Goal: Task Accomplishment & Management: Manage account settings

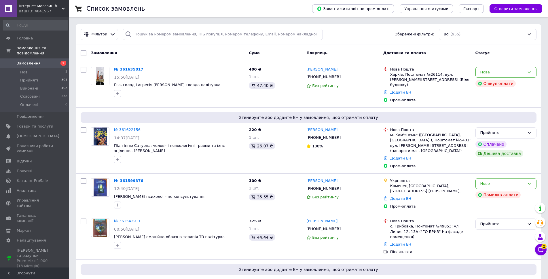
click at [543, 251] on icon at bounding box center [541, 249] width 5 height 5
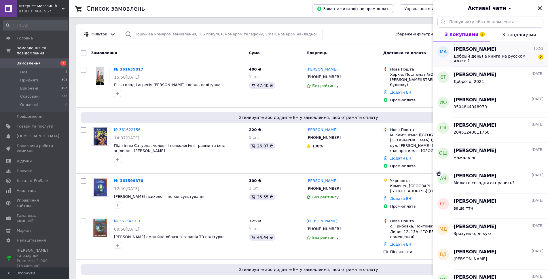
click at [484, 60] on div "Добрый день) а книга на русском языке ?" at bounding box center [495, 58] width 82 height 9
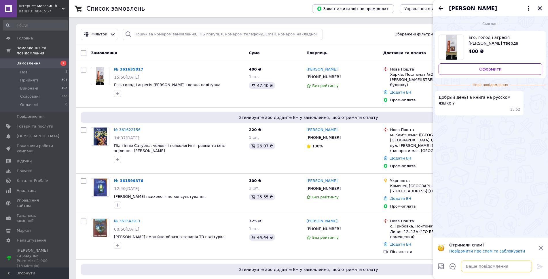
click at [472, 263] on textarea at bounding box center [496, 267] width 71 height 12
type textarea "Д"
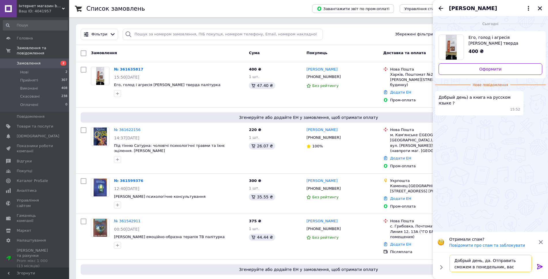
type textarea "Добрый день, да. Отправить сможем в понедельник, вас устроит?"
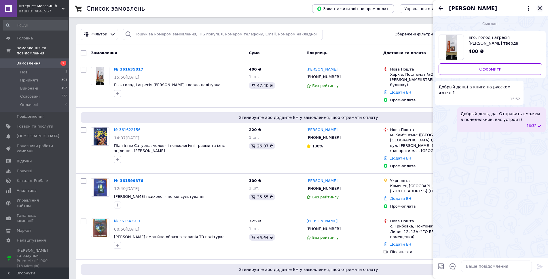
click at [538, 9] on icon "Закрити" at bounding box center [540, 8] width 5 height 5
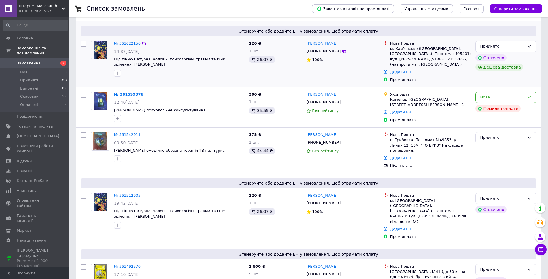
scroll to position [173, 0]
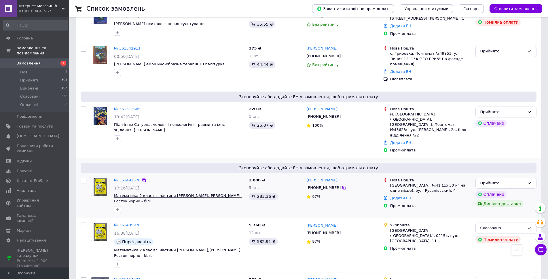
click at [132, 194] on span "Математика 2 клас всі частини [PERSON_NAME],[PERSON_NAME]. Росток чорно - білі." at bounding box center [178, 199] width 128 height 10
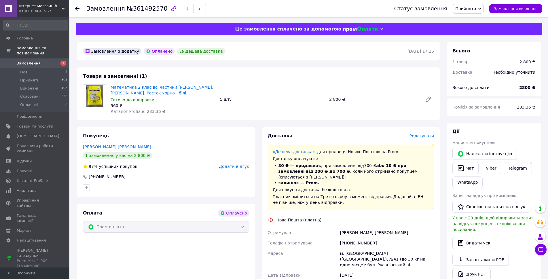
click at [422, 137] on span "Редагувати" at bounding box center [422, 136] width 24 height 5
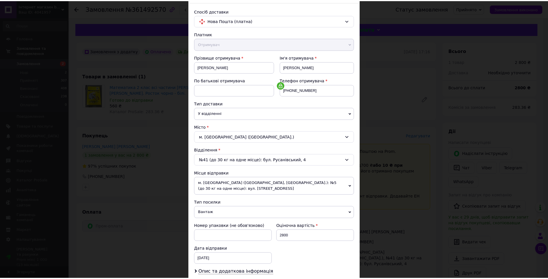
scroll to position [109, 0]
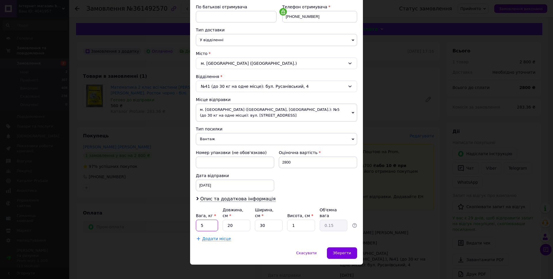
click at [205, 220] on input "5" at bounding box center [207, 226] width 22 height 12
type input "3"
click at [340, 251] on span "Зберегти" at bounding box center [342, 253] width 18 height 4
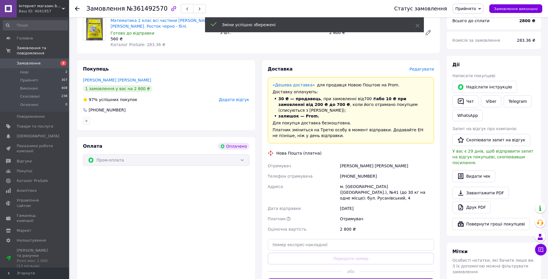
scroll to position [115, 0]
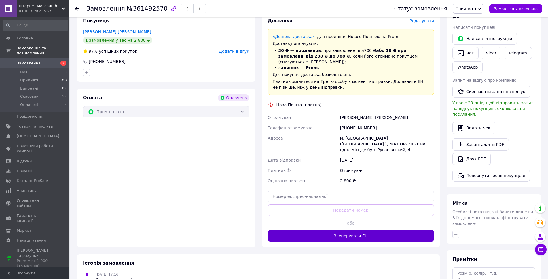
click at [345, 230] on button "Згенерувати ЕН" at bounding box center [351, 236] width 167 height 12
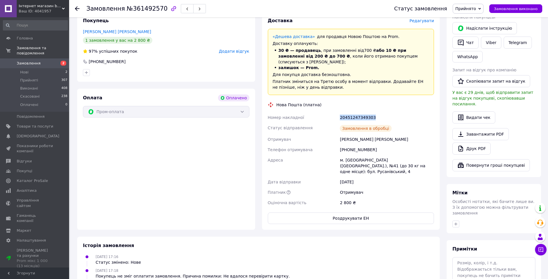
drag, startPoint x: 340, startPoint y: 111, endPoint x: 384, endPoint y: 107, distance: 44.0
click at [384, 112] on div "20451247349303" at bounding box center [387, 117] width 97 height 10
copy div "20451247349303"
click at [48, 61] on span "Замовлення" at bounding box center [35, 63] width 37 height 5
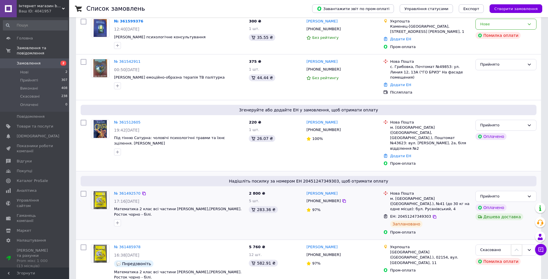
scroll to position [144, 0]
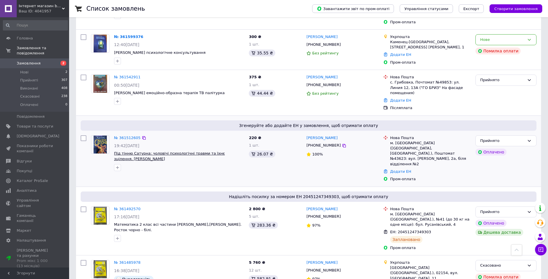
click at [137, 151] on span "Під тінню Сатурна: чоловічі психологічні травми та їхнє зцілення. [PERSON_NAME]" at bounding box center [169, 156] width 111 height 10
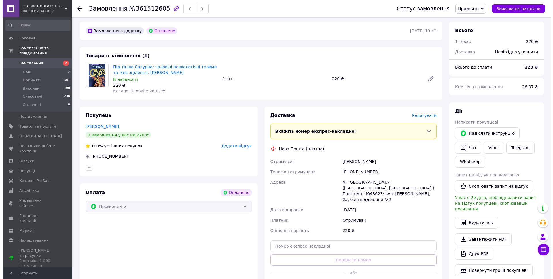
scroll to position [29, 0]
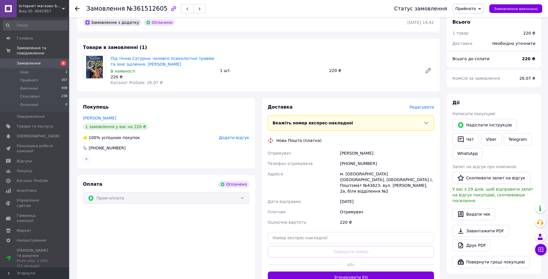
click at [417, 107] on span "Редагувати" at bounding box center [422, 107] width 24 height 5
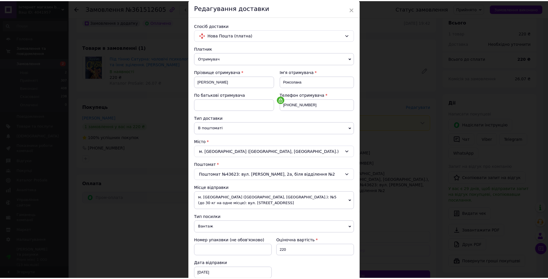
scroll to position [109, 0]
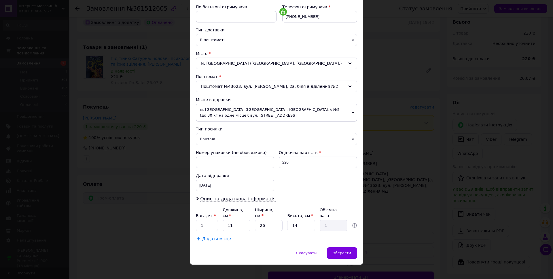
click at [231, 135] on span "Вантаж" at bounding box center [276, 139] width 161 height 12
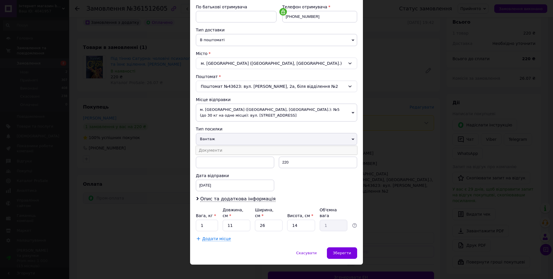
click at [223, 148] on li "Документи" at bounding box center [276, 150] width 161 height 9
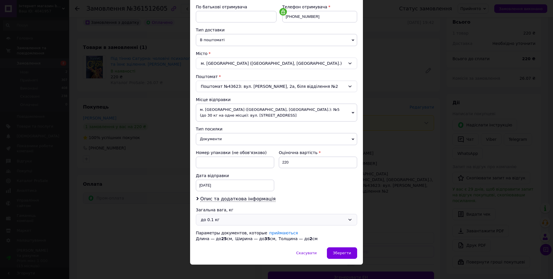
click at [295, 222] on div "до 0.1 кг" at bounding box center [273, 220] width 145 height 6
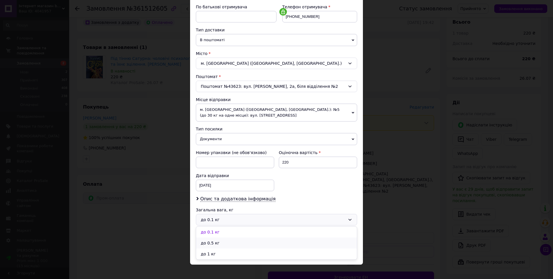
click at [214, 243] on li "до 0.5 кг" at bounding box center [276, 243] width 161 height 11
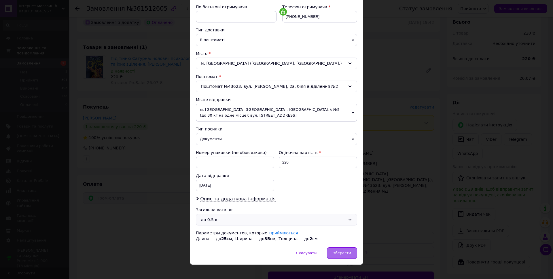
click at [334, 248] on div "Зберегти" at bounding box center [342, 253] width 30 height 12
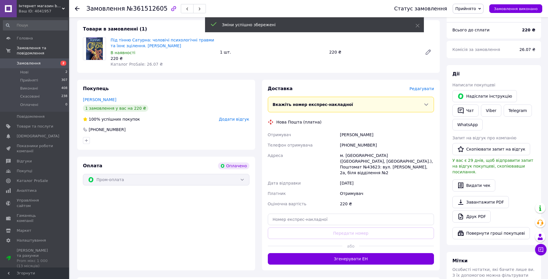
scroll to position [58, 0]
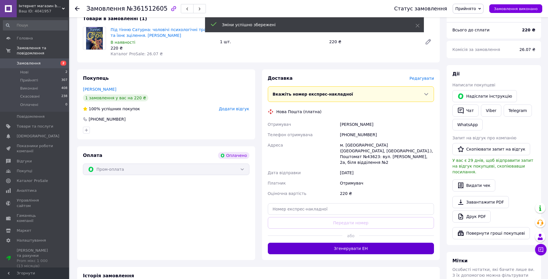
click at [353, 243] on button "Згенерувати ЕН" at bounding box center [351, 249] width 167 height 12
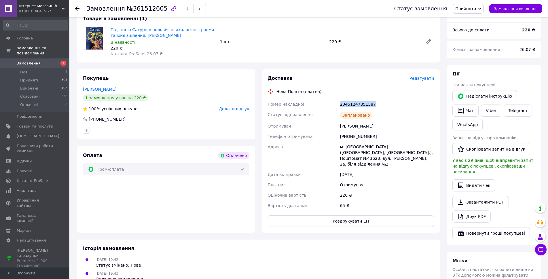
drag, startPoint x: 337, startPoint y: 104, endPoint x: 380, endPoint y: 97, distance: 43.8
click at [378, 99] on div "Доставка Редагувати Нова Пошта (платна) Номер накладної 20451247351587 Статус в…" at bounding box center [351, 151] width 167 height 152
copy div "Номер накладної 20451247351587"
click at [50, 61] on span "Замовлення" at bounding box center [35, 63] width 37 height 5
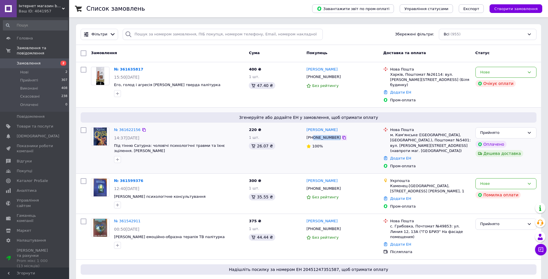
drag, startPoint x: 314, startPoint y: 133, endPoint x: 334, endPoint y: 133, distance: 20.2
click at [334, 135] on div "[PHONE_NUMBER]" at bounding box center [342, 138] width 73 height 6
copy div "0931241860"
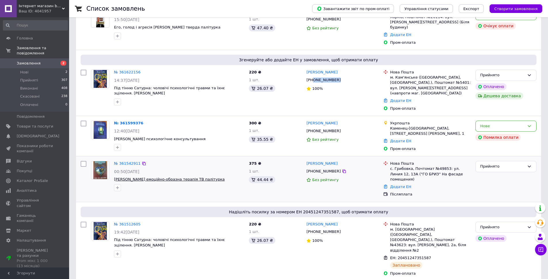
scroll to position [86, 0]
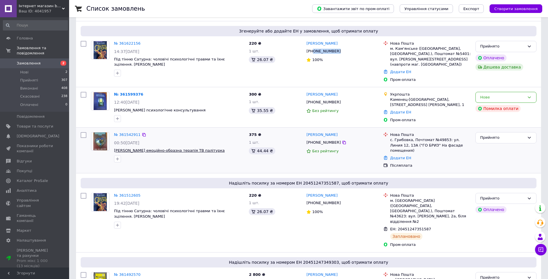
click at [122, 148] on span "[PERSON_NAME] емоційно-образна терапія ТВ палітурка" at bounding box center [169, 150] width 111 height 4
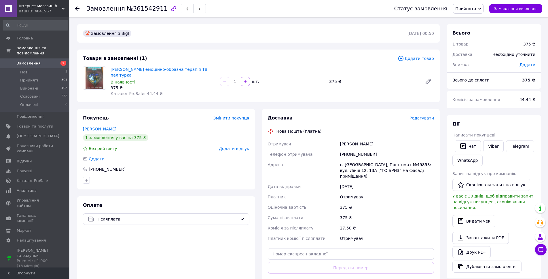
click at [426, 116] on span "Редагувати" at bounding box center [422, 118] width 24 height 5
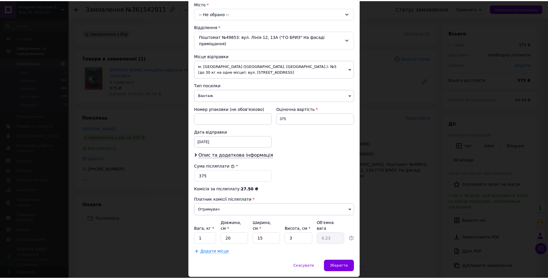
scroll to position [166, 0]
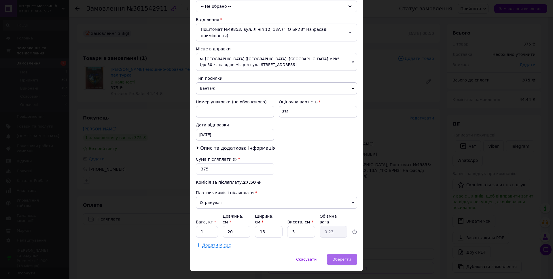
click at [335, 257] on span "Зберегти" at bounding box center [342, 259] width 18 height 4
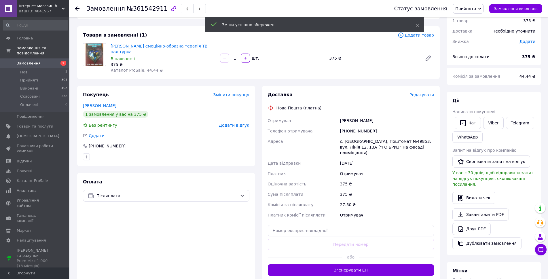
scroll to position [58, 0]
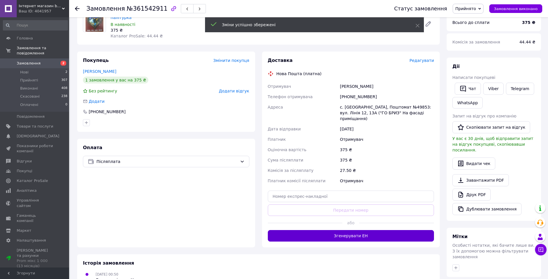
click at [343, 230] on button "Згенерувати ЕН" at bounding box center [351, 236] width 167 height 12
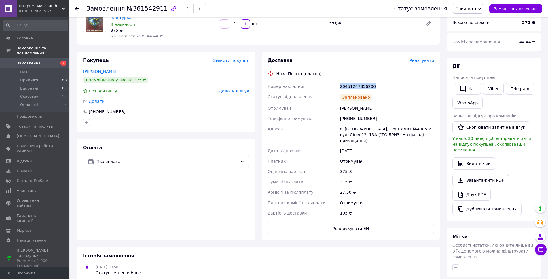
drag, startPoint x: 340, startPoint y: 80, endPoint x: 387, endPoint y: 72, distance: 47.5
click at [387, 72] on div "Доставка Редагувати Нова Пошта (платна) Номер накладної 20451247356200 Статус в…" at bounding box center [351, 145] width 167 height 177
copy div "20451247356200"
click at [43, 61] on span "Замовлення" at bounding box center [35, 63] width 37 height 5
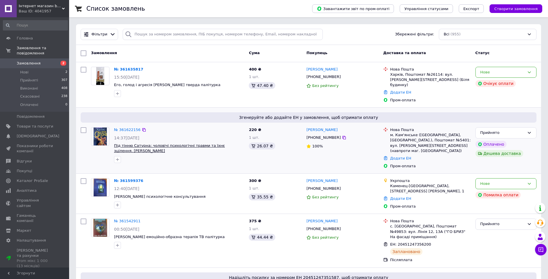
click at [118, 143] on span "Під тінню Сатурна: чоловічі психологічні травми та їхнє зцілення. [PERSON_NAME]" at bounding box center [169, 148] width 111 height 10
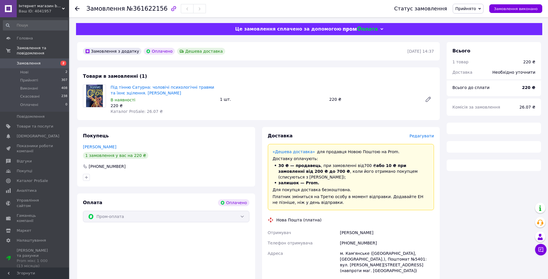
click at [425, 137] on span "Редагувати" at bounding box center [422, 136] width 24 height 5
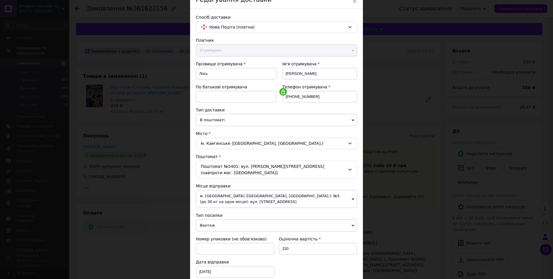
scroll to position [86, 0]
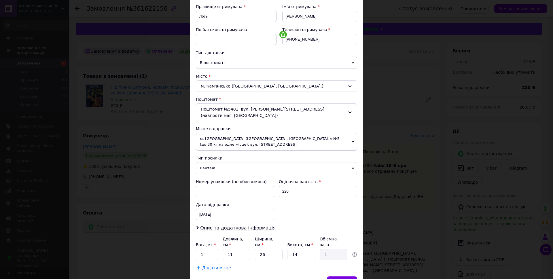
click at [222, 164] on span "Вантаж" at bounding box center [276, 168] width 161 height 12
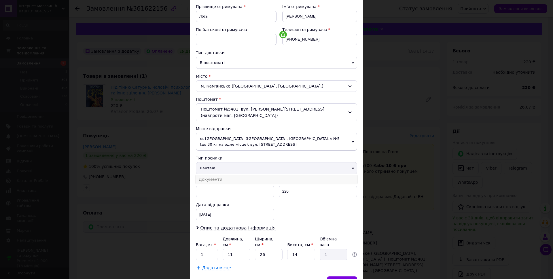
click at [211, 175] on li "Документи" at bounding box center [276, 179] width 161 height 9
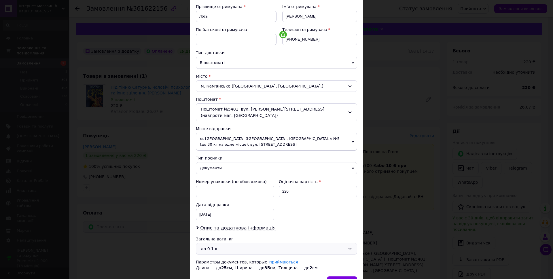
click at [217, 246] on div "до 0.1 кг" at bounding box center [273, 249] width 145 height 6
drag, startPoint x: 205, startPoint y: 266, endPoint x: 204, endPoint y: 245, distance: 21.0
click at [204, 267] on li "до 0.5 кг" at bounding box center [276, 272] width 161 height 11
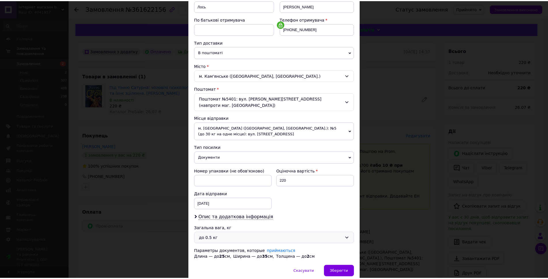
scroll to position [115, 0]
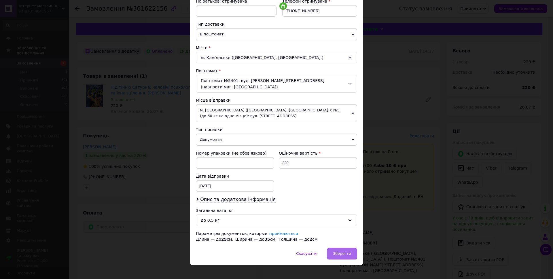
click at [345, 250] on div "Зберегти" at bounding box center [342, 254] width 30 height 12
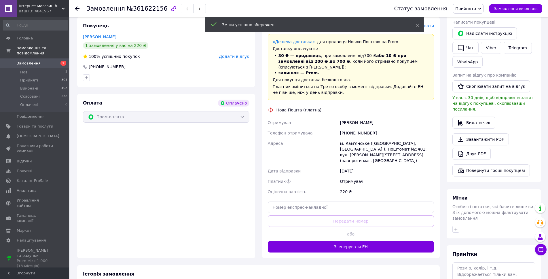
scroll to position [115, 0]
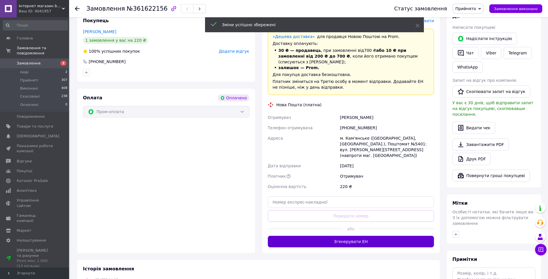
click at [338, 236] on button "Згенерувати ЕН" at bounding box center [351, 242] width 167 height 12
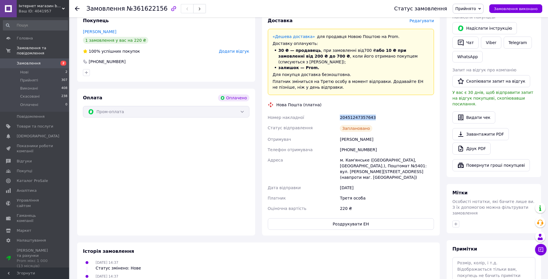
drag, startPoint x: 339, startPoint y: 110, endPoint x: 380, endPoint y: 110, distance: 41.2
click at [380, 112] on div "20451247357643" at bounding box center [387, 117] width 97 height 10
copy div "20451247357643"
click at [36, 61] on span "Замовлення" at bounding box center [29, 63] width 24 height 5
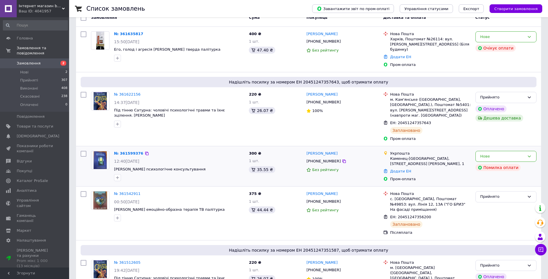
scroll to position [29, 0]
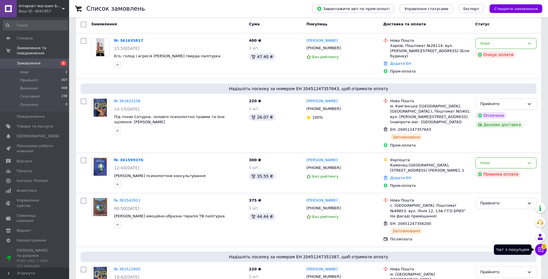
click at [543, 246] on span "1" at bounding box center [544, 244] width 5 height 5
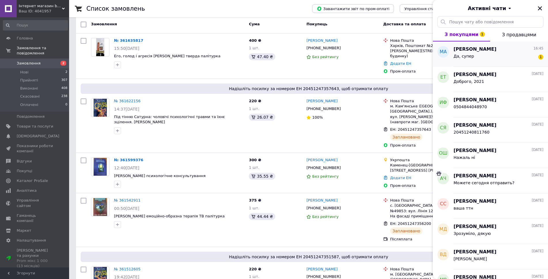
click at [495, 54] on div "Да, супер 1" at bounding box center [499, 57] width 90 height 9
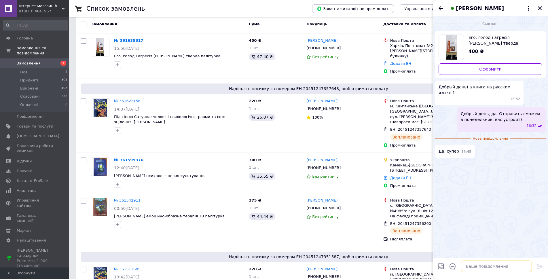
click at [488, 269] on textarea at bounding box center [496, 267] width 71 height 12
click at [541, 8] on icon "Закрити" at bounding box center [540, 8] width 5 height 5
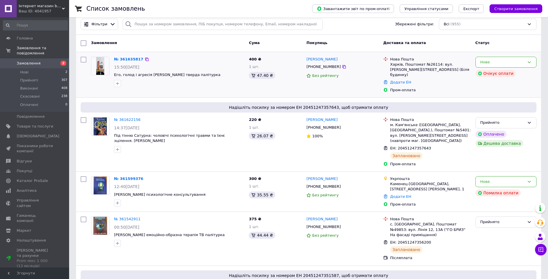
scroll to position [0, 0]
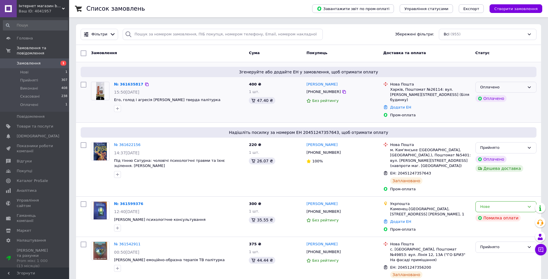
click at [511, 88] on div "Оплачено" at bounding box center [503, 87] width 44 height 6
click at [506, 97] on li "Прийнято" at bounding box center [506, 99] width 60 height 11
drag, startPoint x: 113, startPoint y: 101, endPoint x: 217, endPoint y: 101, distance: 104.3
click at [217, 101] on div "№ 361635817 15:50[DATE] Эго, голод и агрессия [PERSON_NAME] твердый переплет" at bounding box center [179, 97] width 135 height 35
copy span "Эго, голод и агрессия [PERSON_NAME] твердый переплет"
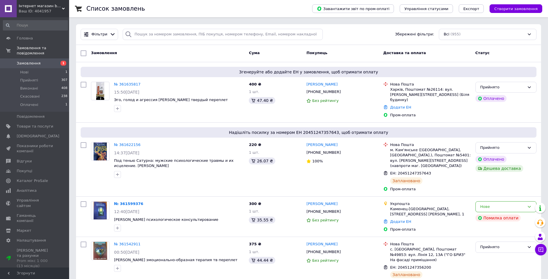
click at [540, 249] on icon at bounding box center [541, 249] width 5 height 5
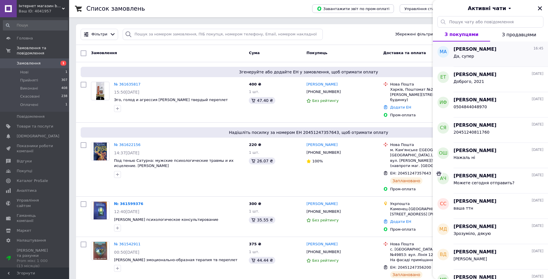
click at [489, 62] on div "Да, супер" at bounding box center [499, 57] width 90 height 9
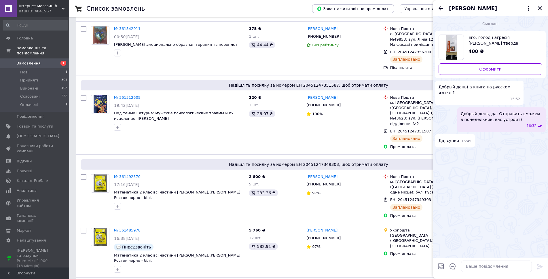
scroll to position [244, 0]
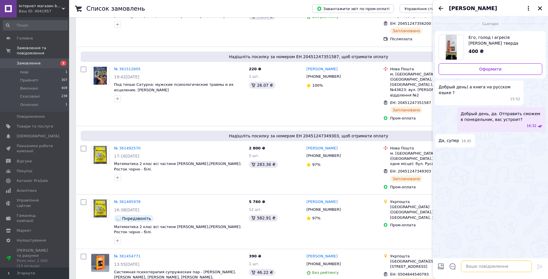
click at [493, 270] on textarea at bounding box center [496, 267] width 71 height 12
type textarea "[DEMOGRAPHIC_DATA] за ваш заказ, в понедельник отправим"
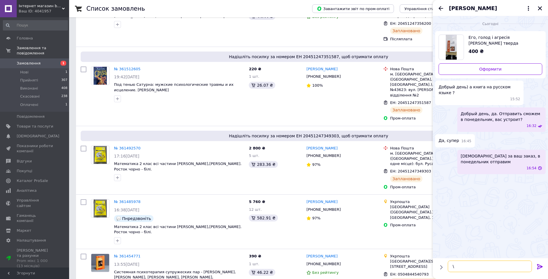
scroll to position [0, 0]
type textarea "\"
click at [539, 6] on icon "Закрити" at bounding box center [540, 8] width 5 height 5
